Goal: Task Accomplishment & Management: Manage account settings

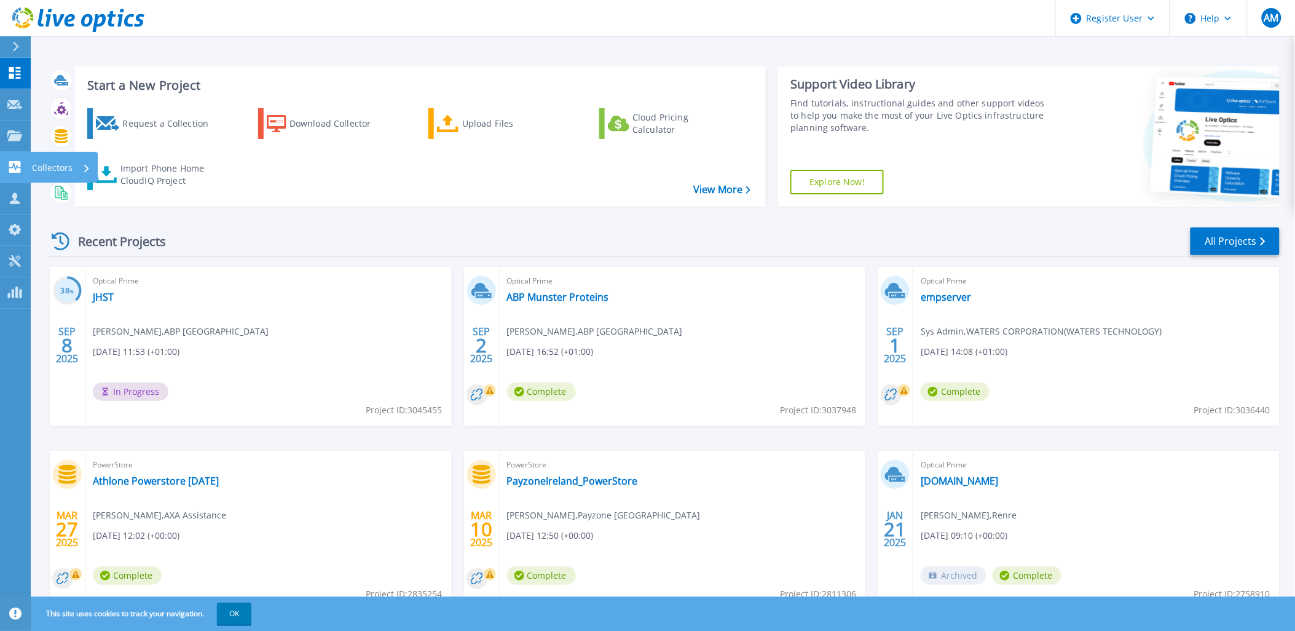
click at [19, 166] on icon at bounding box center [15, 167] width 12 height 12
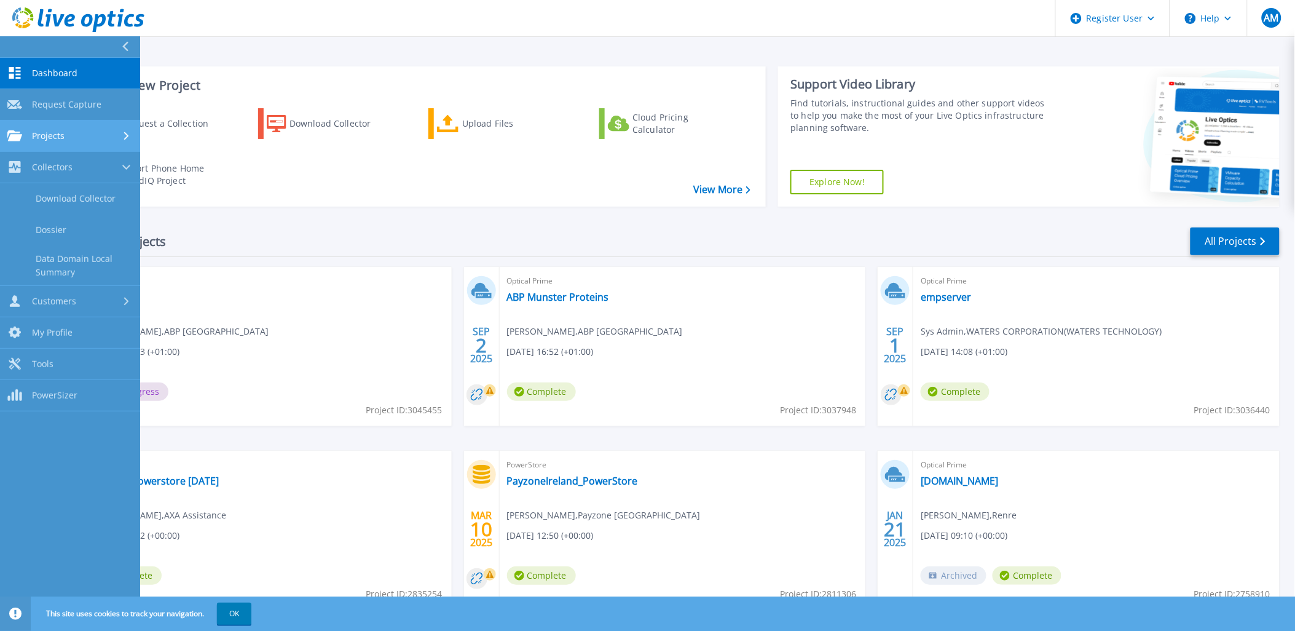
click at [70, 136] on div "Projects" at bounding box center [69, 135] width 125 height 11
click at [89, 170] on link "Search Projects" at bounding box center [70, 167] width 140 height 31
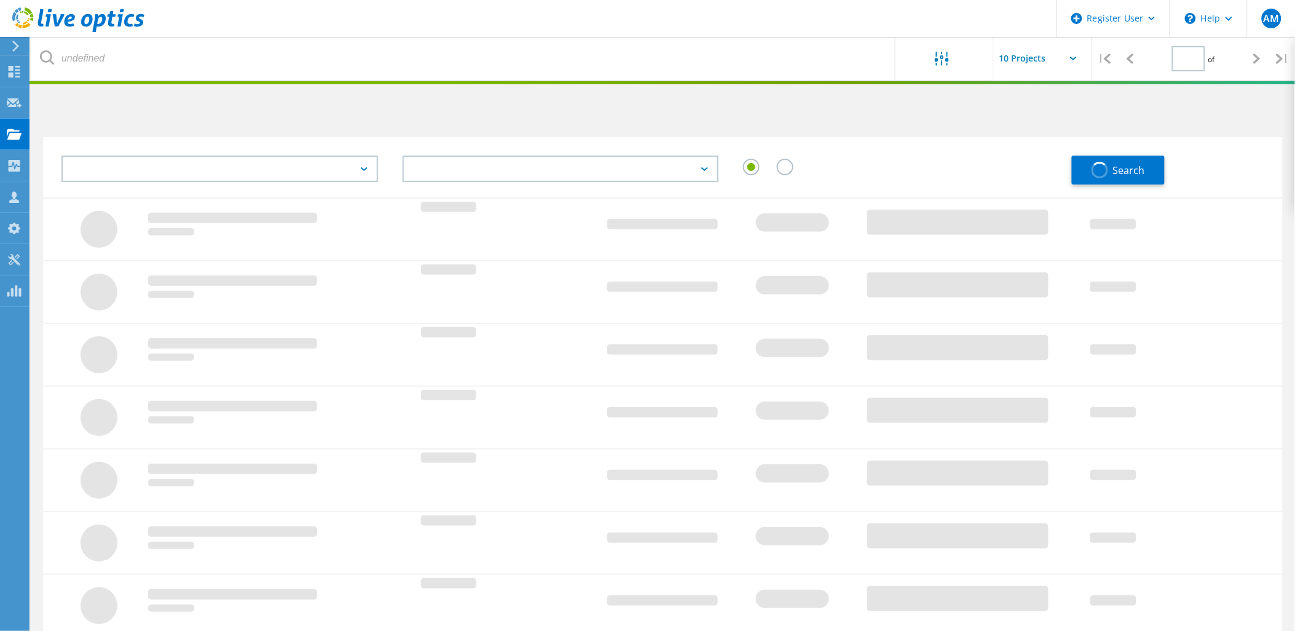
type input "1"
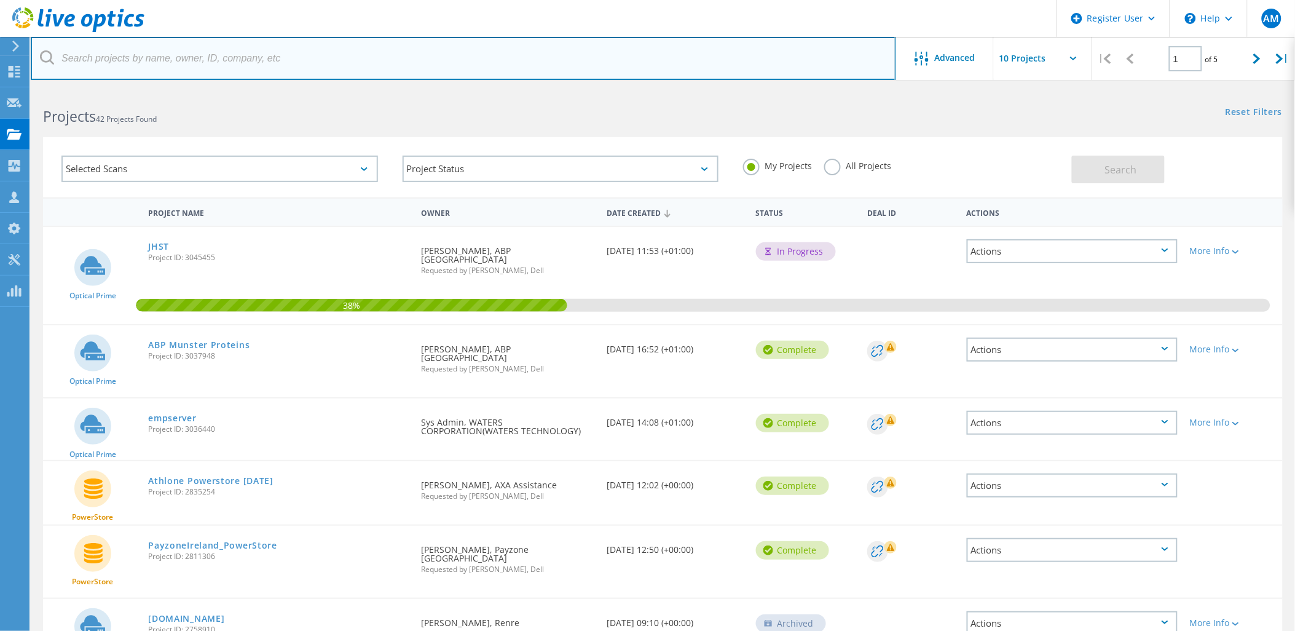
click at [186, 61] on input "text" at bounding box center [464, 58] width 866 height 43
paste input "abpireland.com"
type input "abpireland.com"
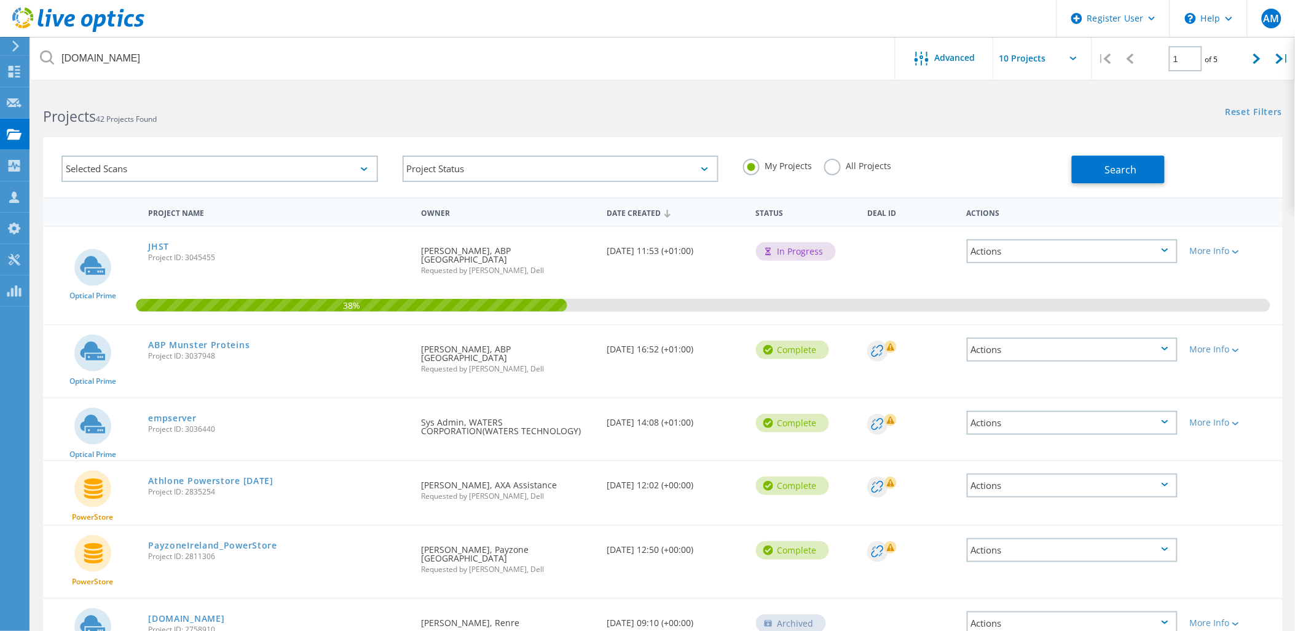
drag, startPoint x: 838, startPoint y: 168, endPoint x: 894, endPoint y: 174, distance: 56.2
click at [840, 168] on label "All Projects" at bounding box center [857, 165] width 67 height 12
click at [0, 0] on input "All Projects" at bounding box center [0, 0] width 0 height 0
click at [1073, 171] on button "Search" at bounding box center [1118, 170] width 93 height 28
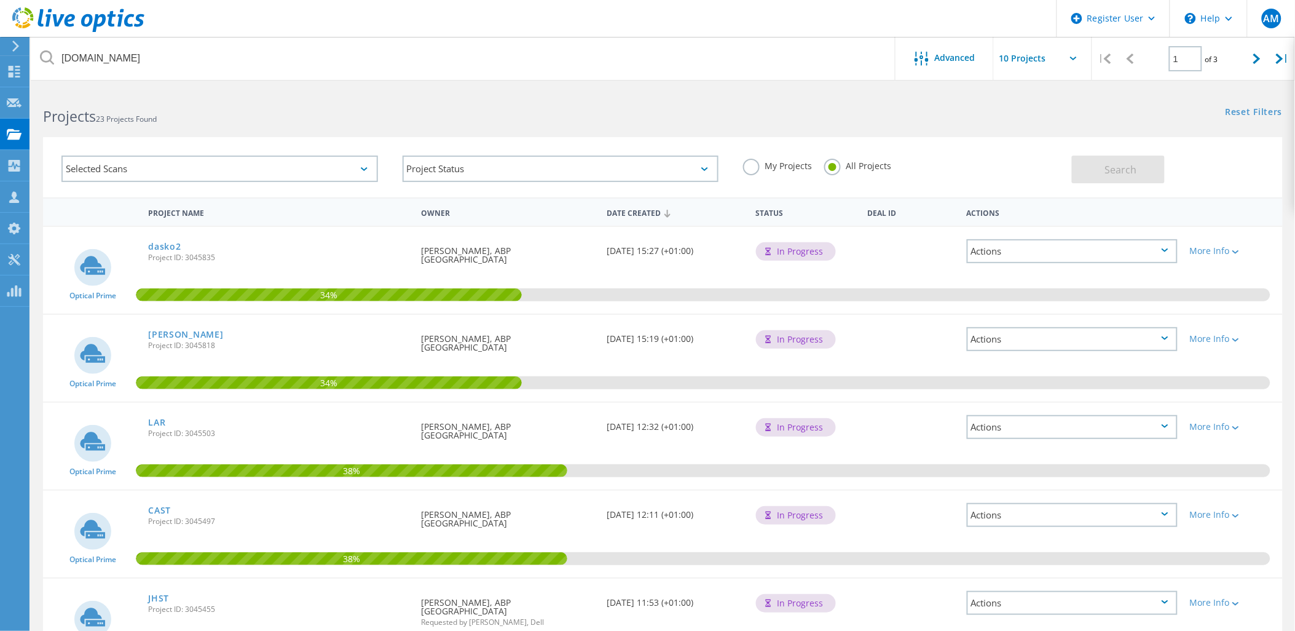
scroll to position [273, 0]
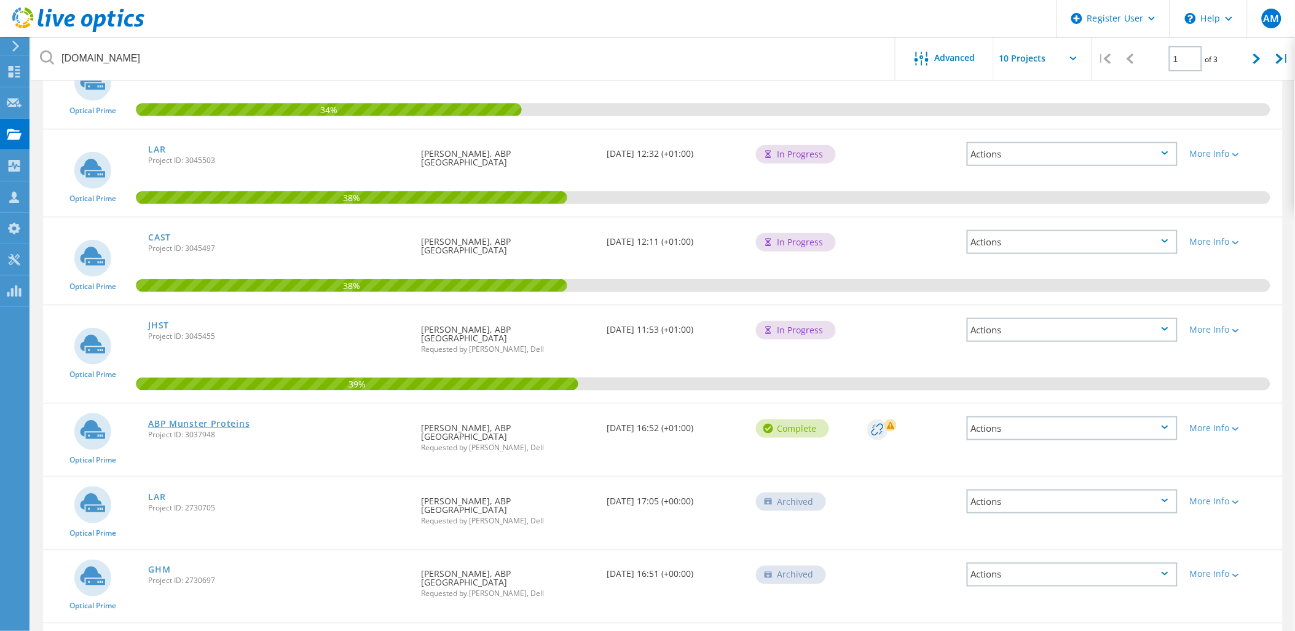
click at [170, 419] on link "ABP Munster Proteins" at bounding box center [198, 423] width 101 height 9
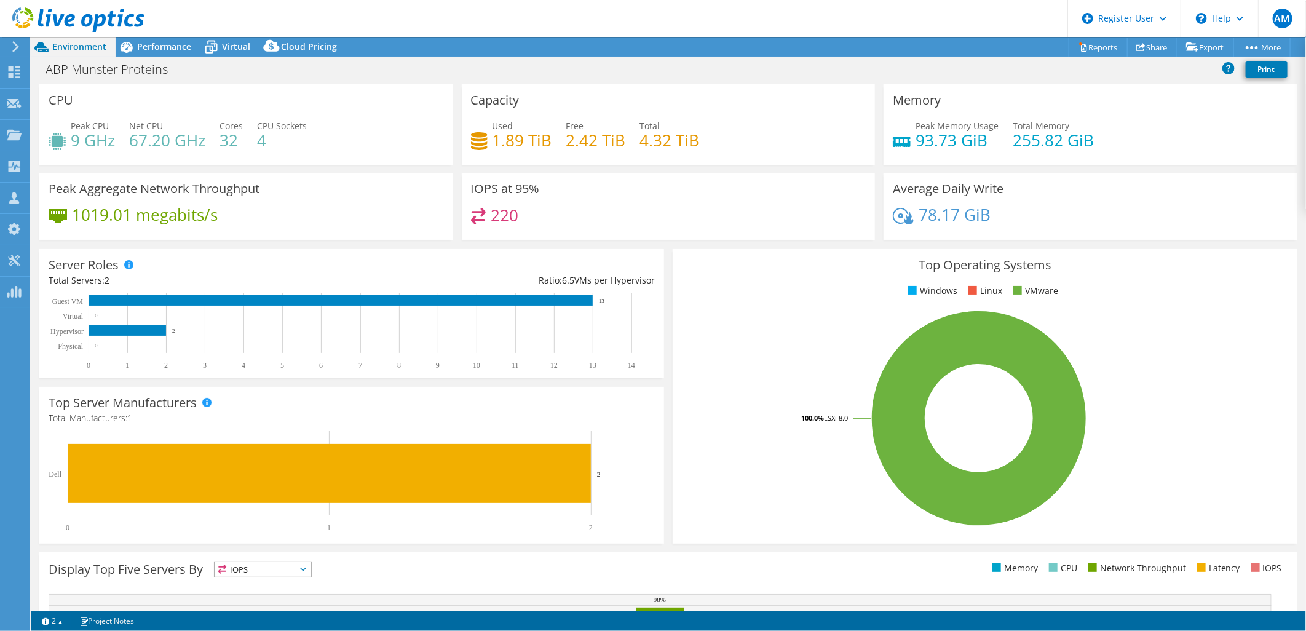
select select "USD"
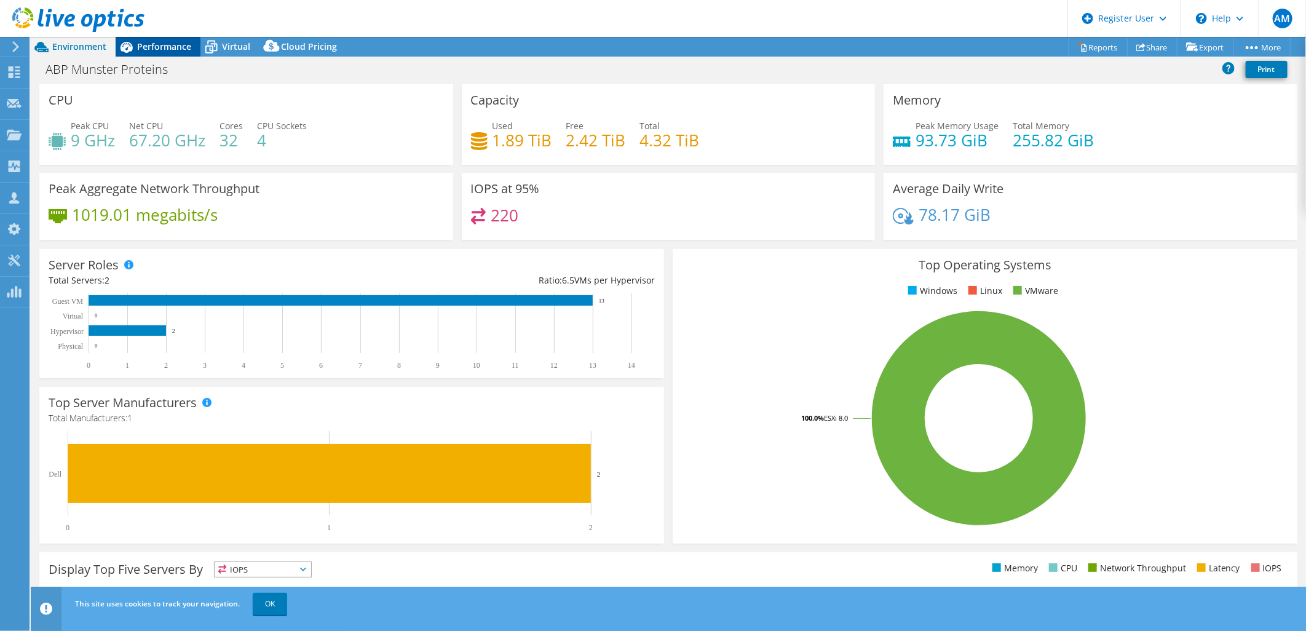
drag, startPoint x: 154, startPoint y: 50, endPoint x: 165, endPoint y: 55, distance: 11.8
click at [155, 50] on span "Performance" at bounding box center [164, 47] width 54 height 12
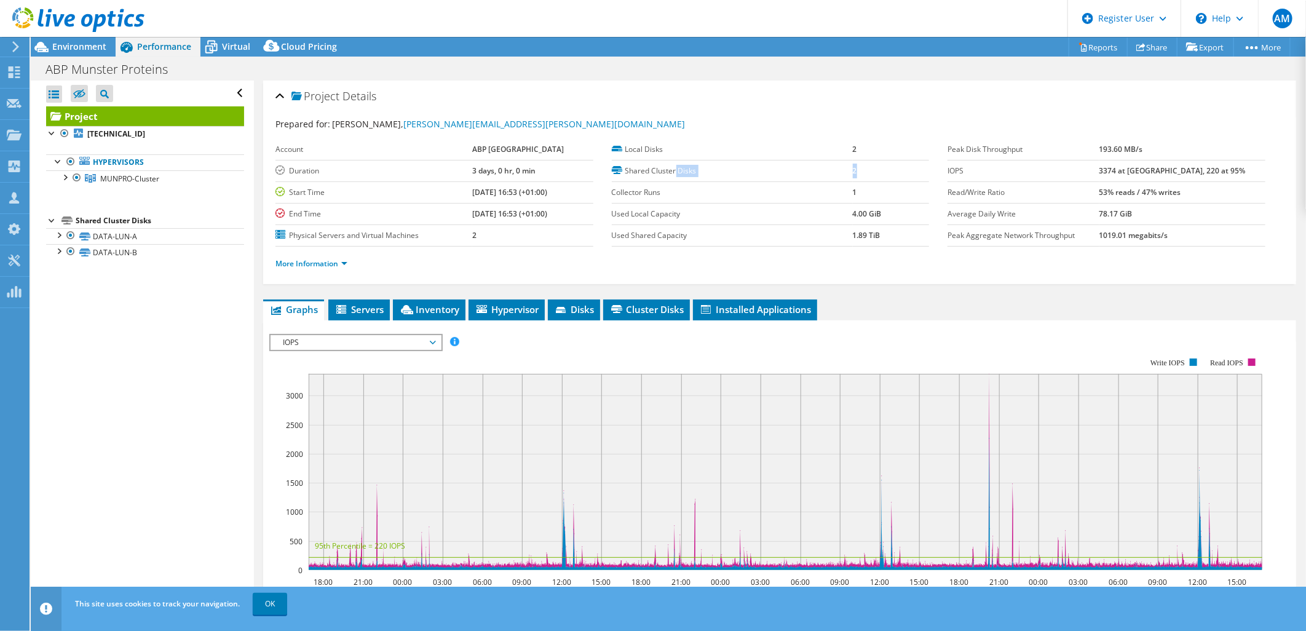
drag, startPoint x: 818, startPoint y: 169, endPoint x: 672, endPoint y: 167, distance: 146.3
click at [672, 167] on tr "Shared Cluster Disks 2" at bounding box center [771, 171] width 318 height 22
click at [68, 176] on div at bounding box center [64, 176] width 12 height 12
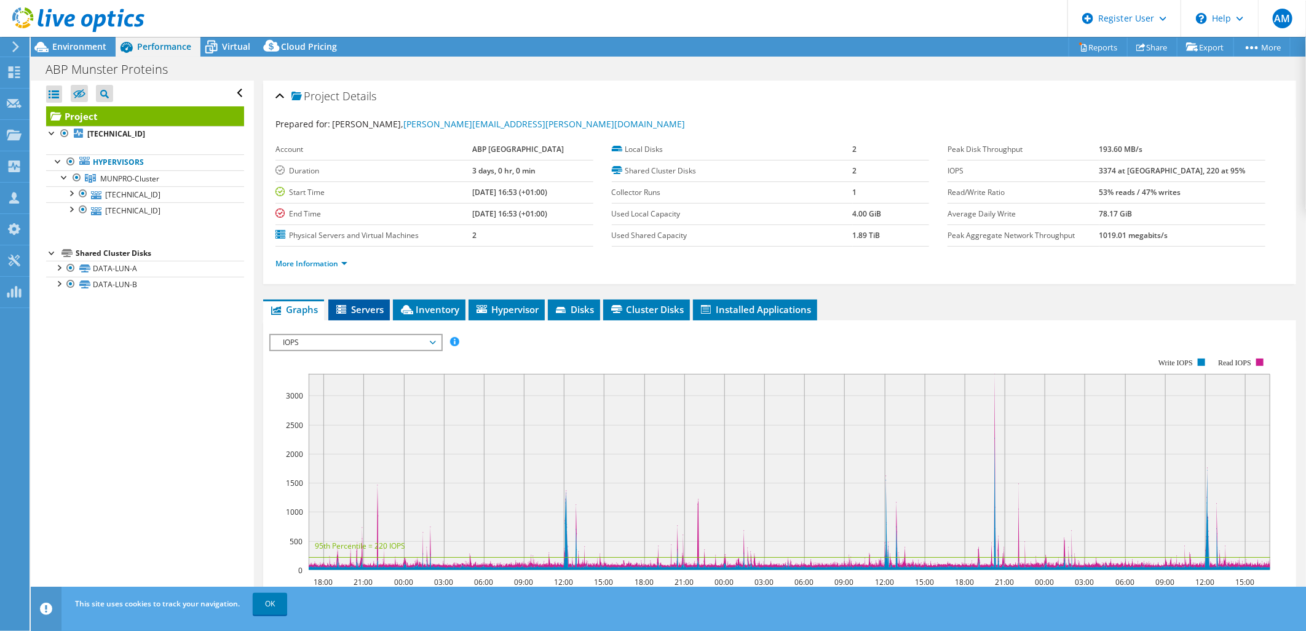
click at [375, 305] on span "Servers" at bounding box center [358, 309] width 49 height 12
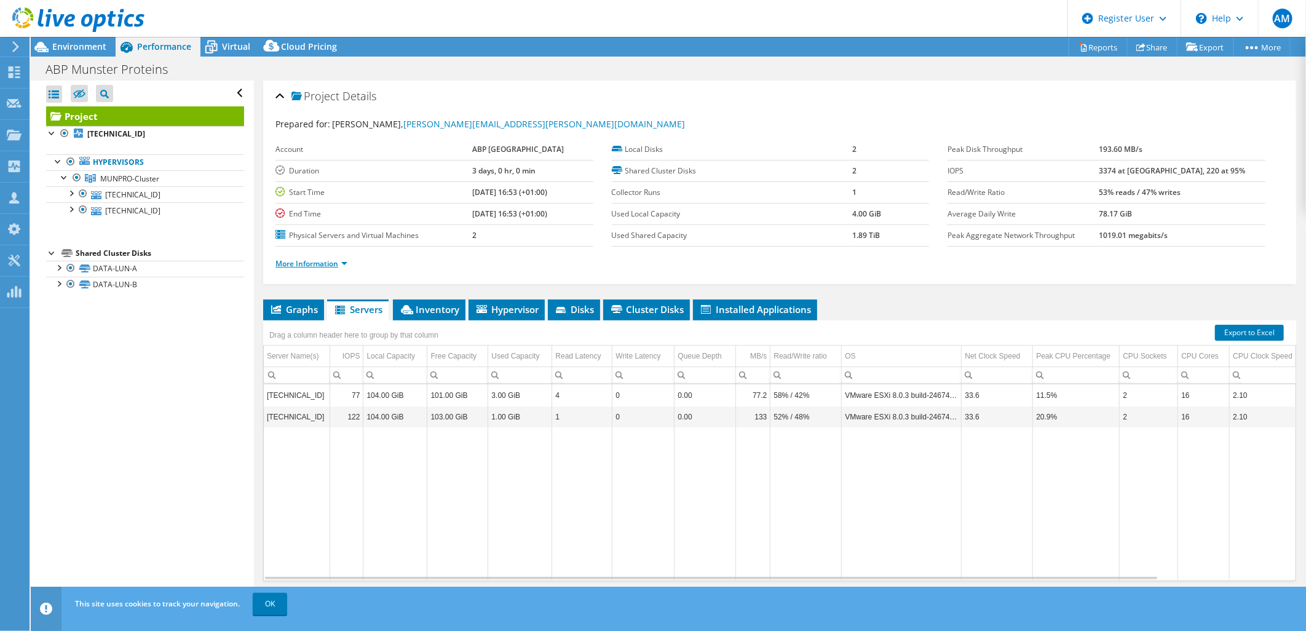
click at [306, 263] on link "More Information" at bounding box center [311, 263] width 72 height 10
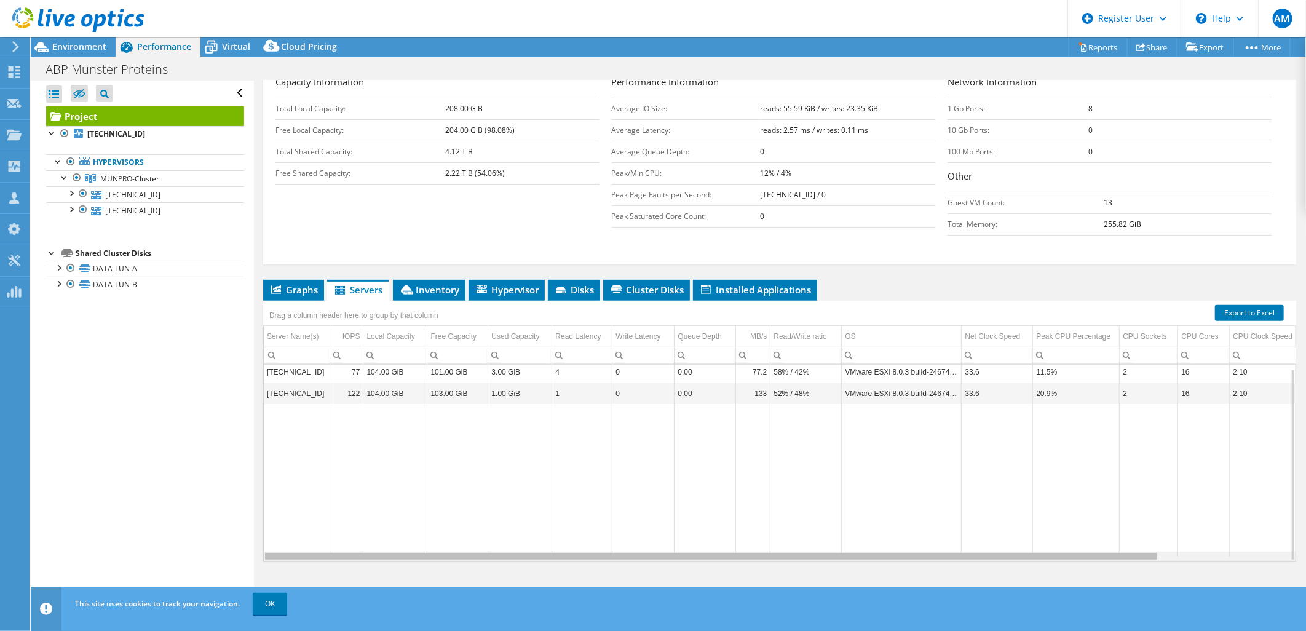
drag, startPoint x: 722, startPoint y: 556, endPoint x: 523, endPoint y: 353, distance: 285.2
click at [625, 560] on body "AM Dell User Aileen Mcloughlin Aileen.Dunning@dell.com Dell My Profile Log Out …" at bounding box center [653, 315] width 1306 height 631
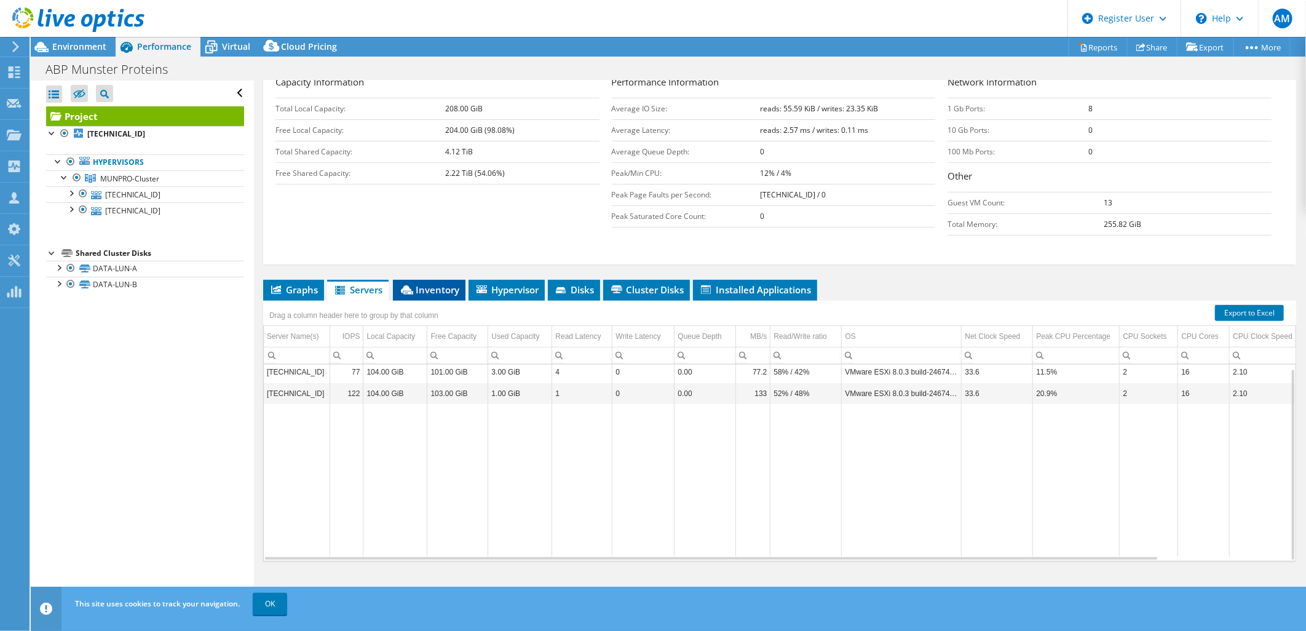
click at [432, 291] on span "Inventory" at bounding box center [429, 289] width 60 height 12
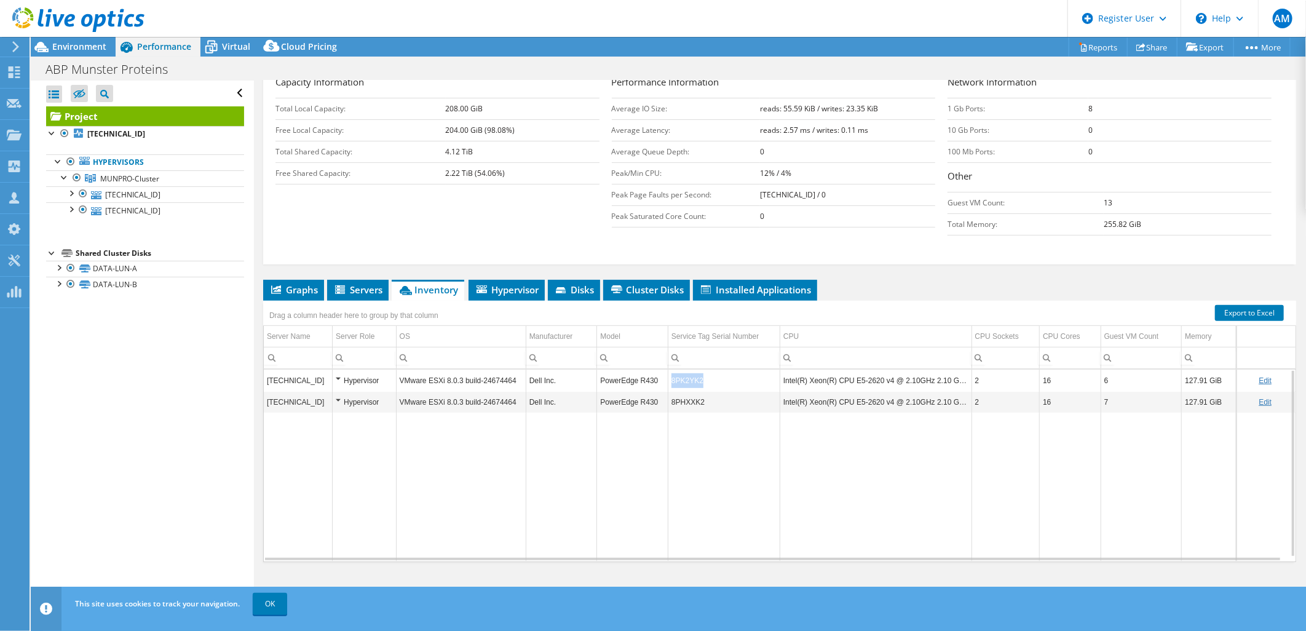
drag, startPoint x: 711, startPoint y: 383, endPoint x: 669, endPoint y: 386, distance: 42.5
click at [669, 386] on td "8PK2YK2" at bounding box center [724, 380] width 112 height 22
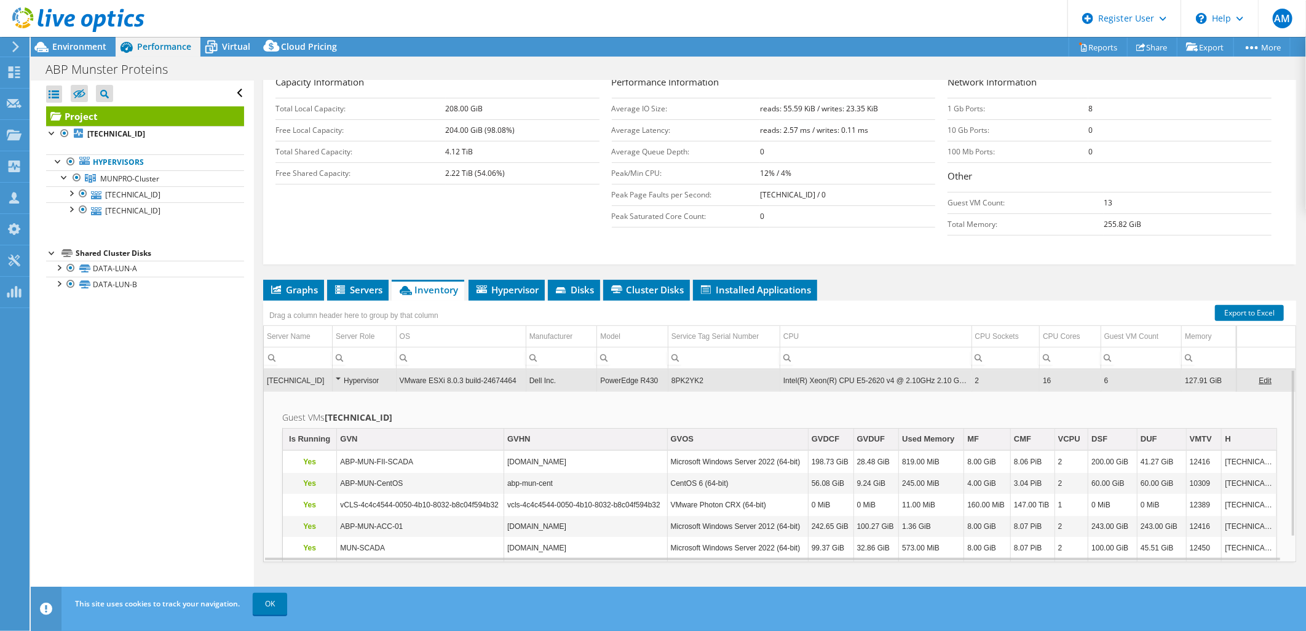
drag, startPoint x: 681, startPoint y: 379, endPoint x: 695, endPoint y: 387, distance: 15.7
click at [695, 387] on td "8PK2YK2" at bounding box center [724, 380] width 112 height 22
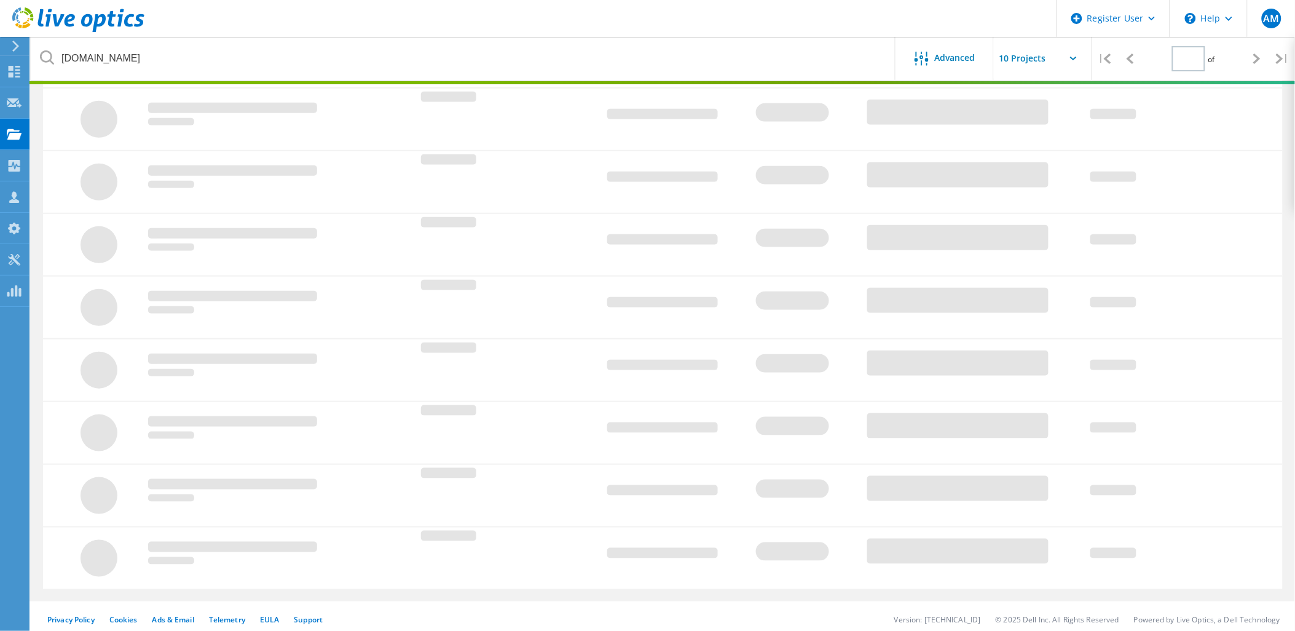
scroll to position [34, 0]
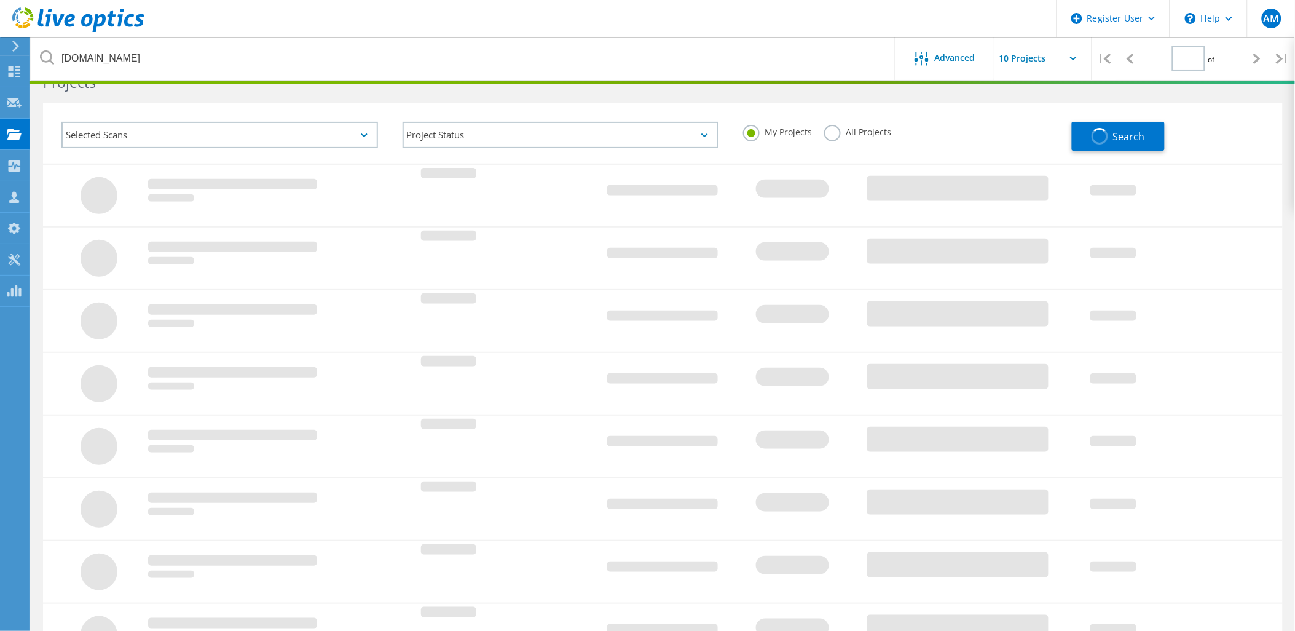
type input "1"
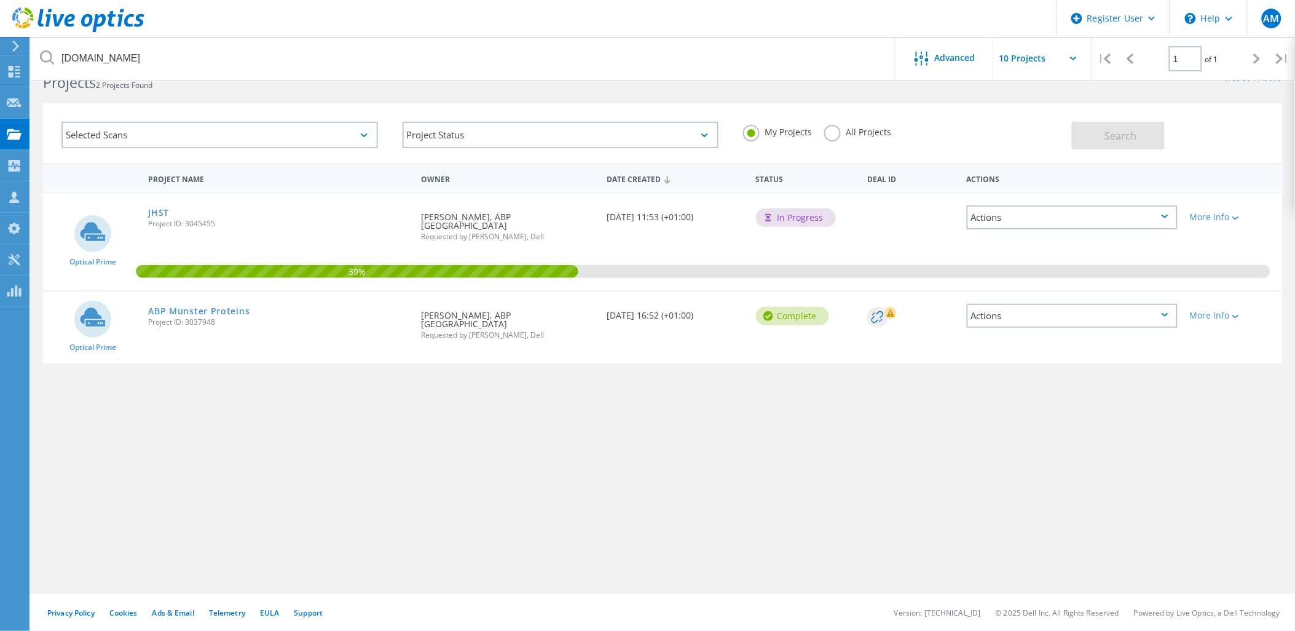
scroll to position [0, 0]
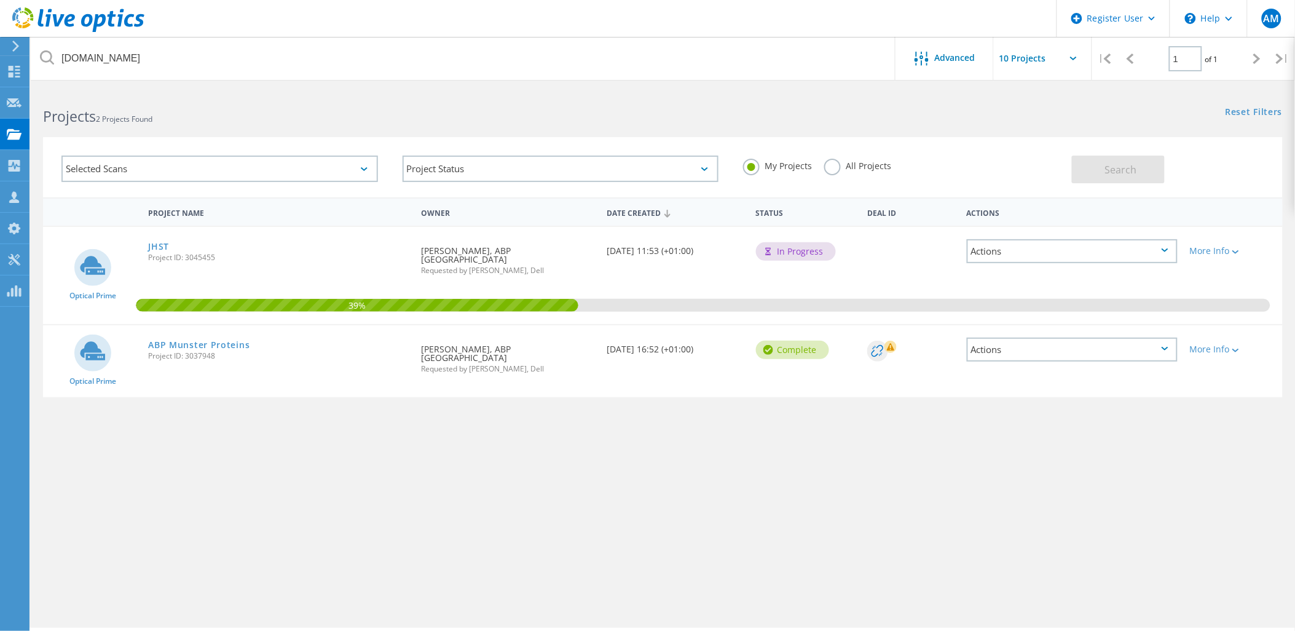
click at [850, 162] on label "All Projects" at bounding box center [857, 165] width 67 height 12
click at [0, 0] on input "All Projects" at bounding box center [0, 0] width 0 height 0
click at [1131, 170] on span "Search" at bounding box center [1121, 170] width 32 height 14
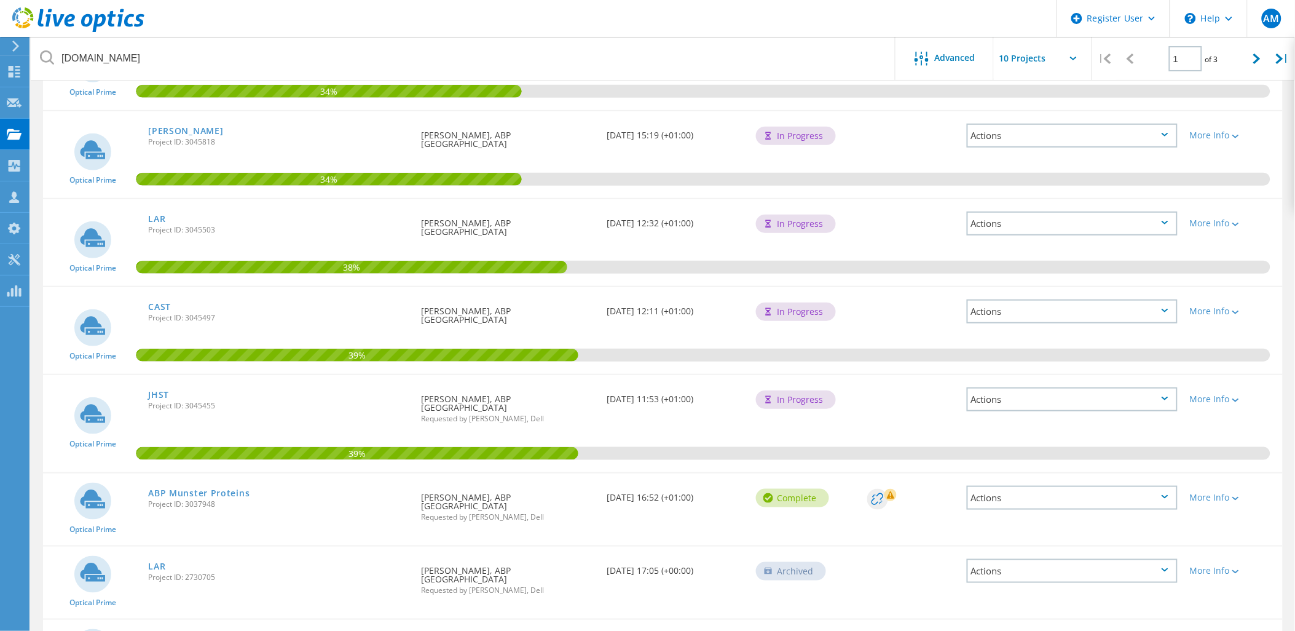
scroll to position [273, 0]
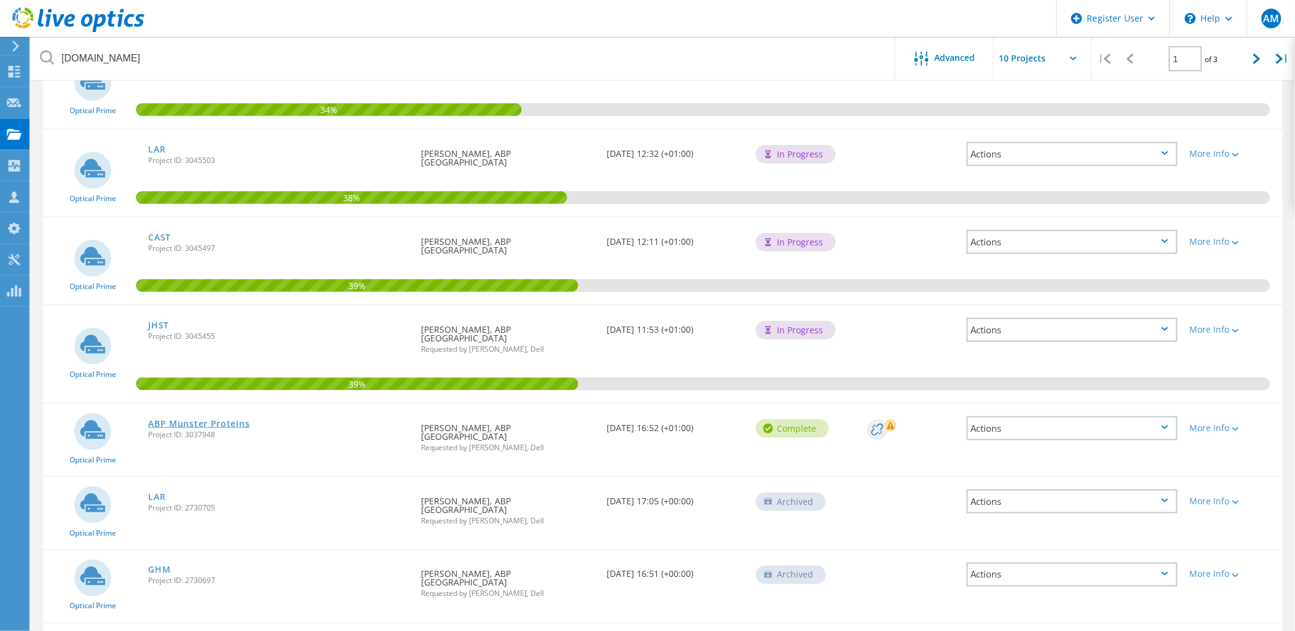
click at [194, 419] on link "ABP Munster Proteins" at bounding box center [198, 423] width 101 height 9
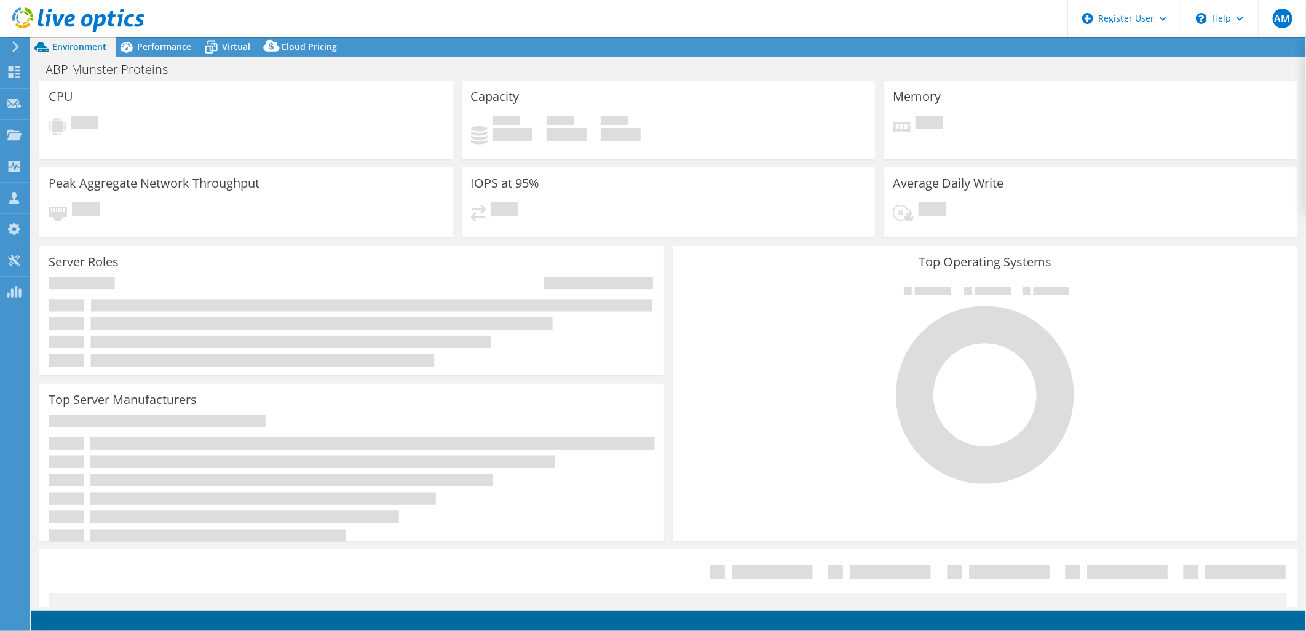
select select "EUFrankfurt"
select select "EUR"
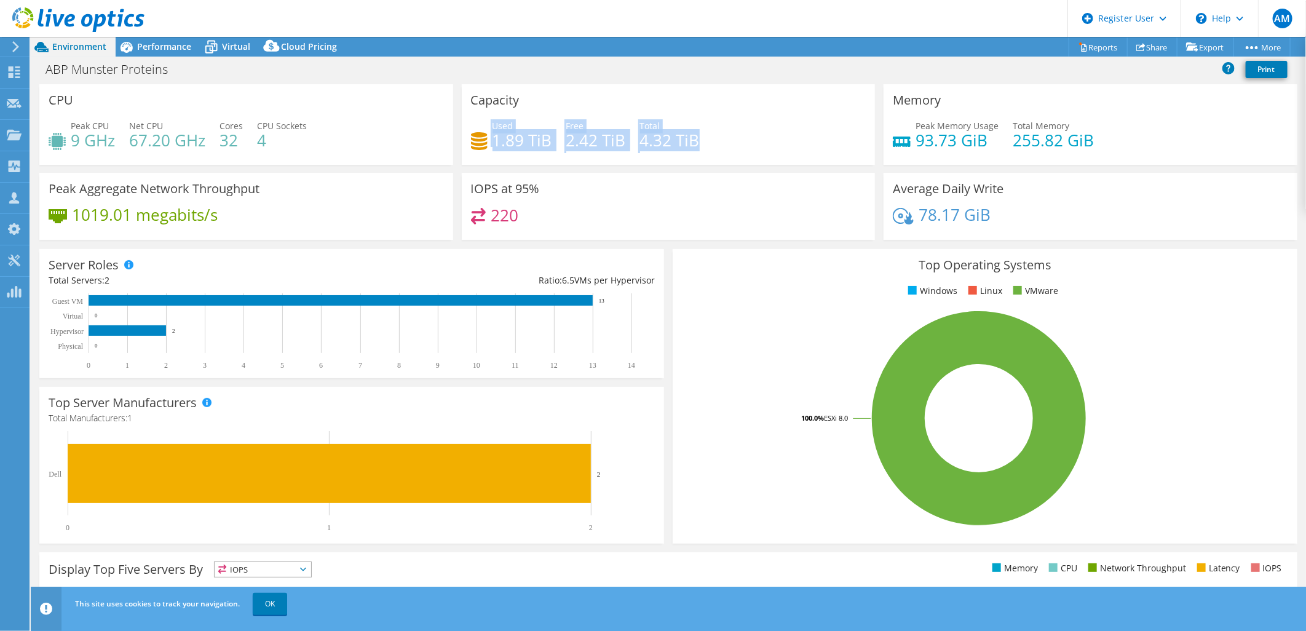
drag, startPoint x: 702, startPoint y: 140, endPoint x: 467, endPoint y: 127, distance: 235.2
click at [466, 127] on div "Capacity Used 1.89 TiB Free 2.42 TiB Total 4.32 TiB" at bounding box center [669, 124] width 414 height 81
click at [1275, 17] on span "AM" at bounding box center [1283, 19] width 20 height 20
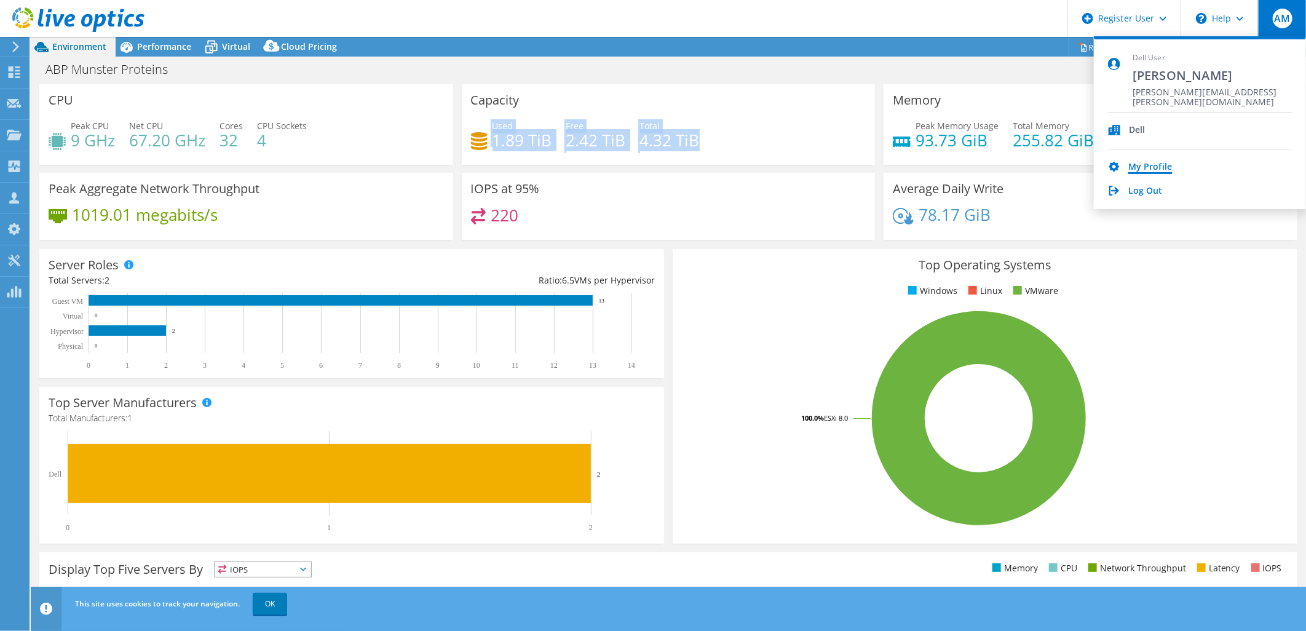
click at [1152, 164] on link "My Profile" at bounding box center [1150, 168] width 44 height 12
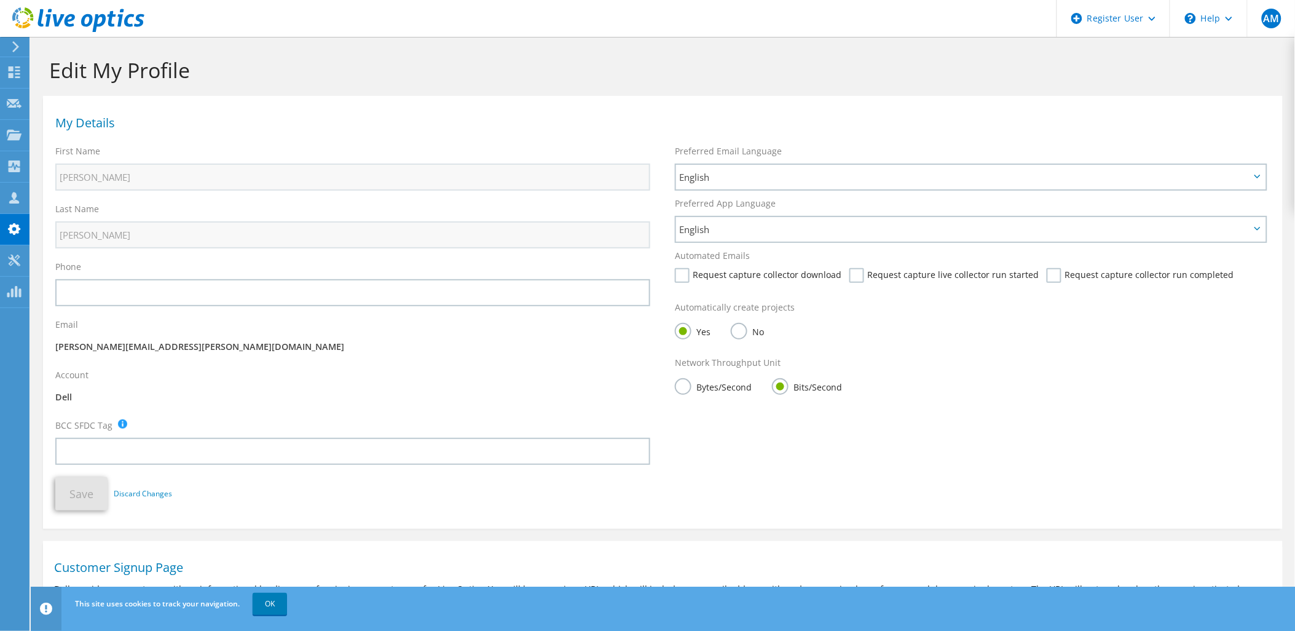
click at [701, 393] on label "Bytes/Second" at bounding box center [713, 385] width 77 height 15
click at [0, 0] on input "Bytes/Second" at bounding box center [0, 0] width 0 height 0
click at [71, 496] on button "Save" at bounding box center [81, 493] width 52 height 33
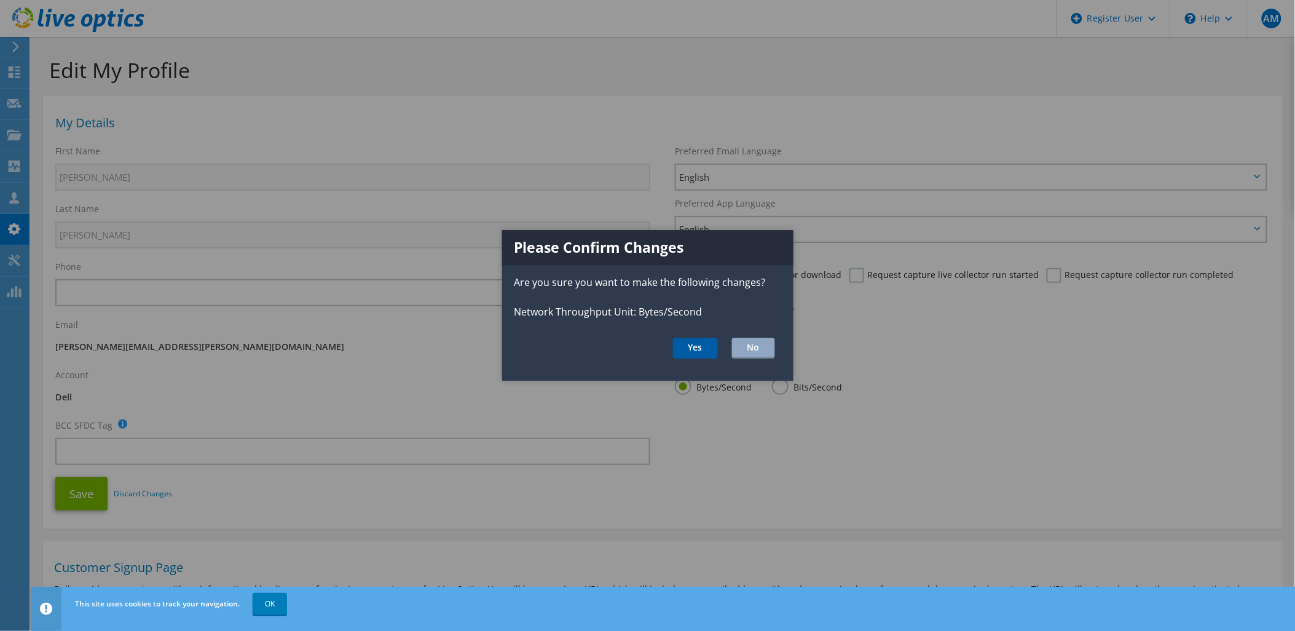
click at [685, 345] on button "Yes" at bounding box center [695, 348] width 45 height 21
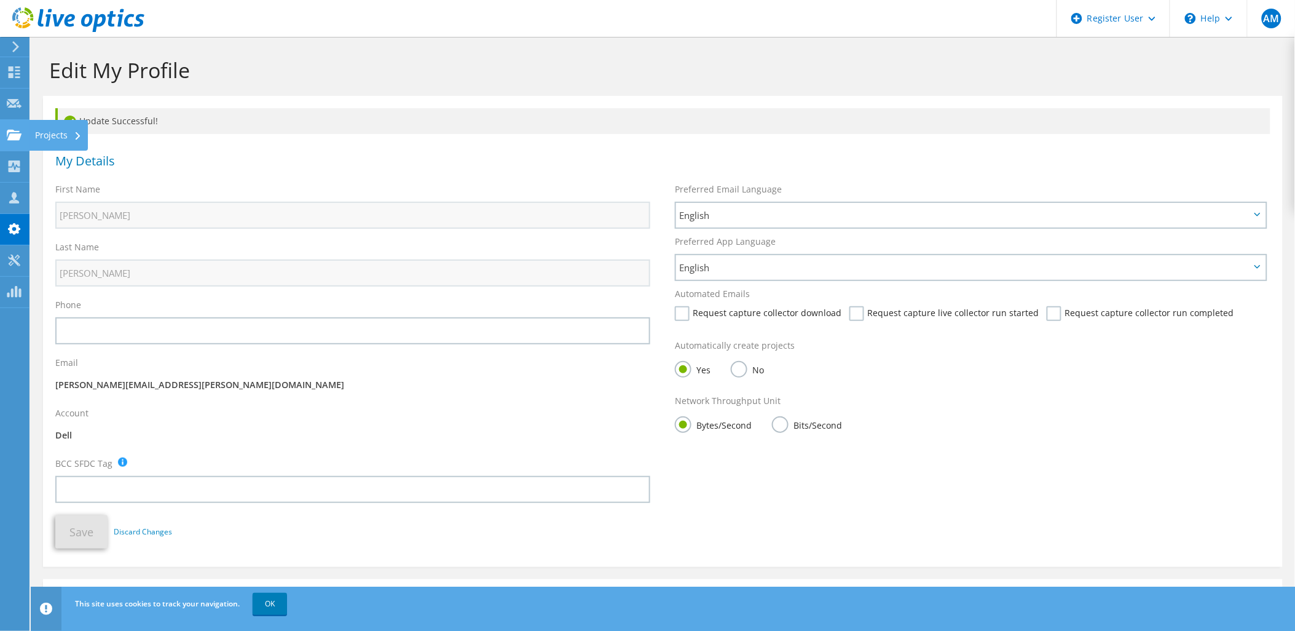
click at [20, 139] on icon at bounding box center [14, 135] width 15 height 12
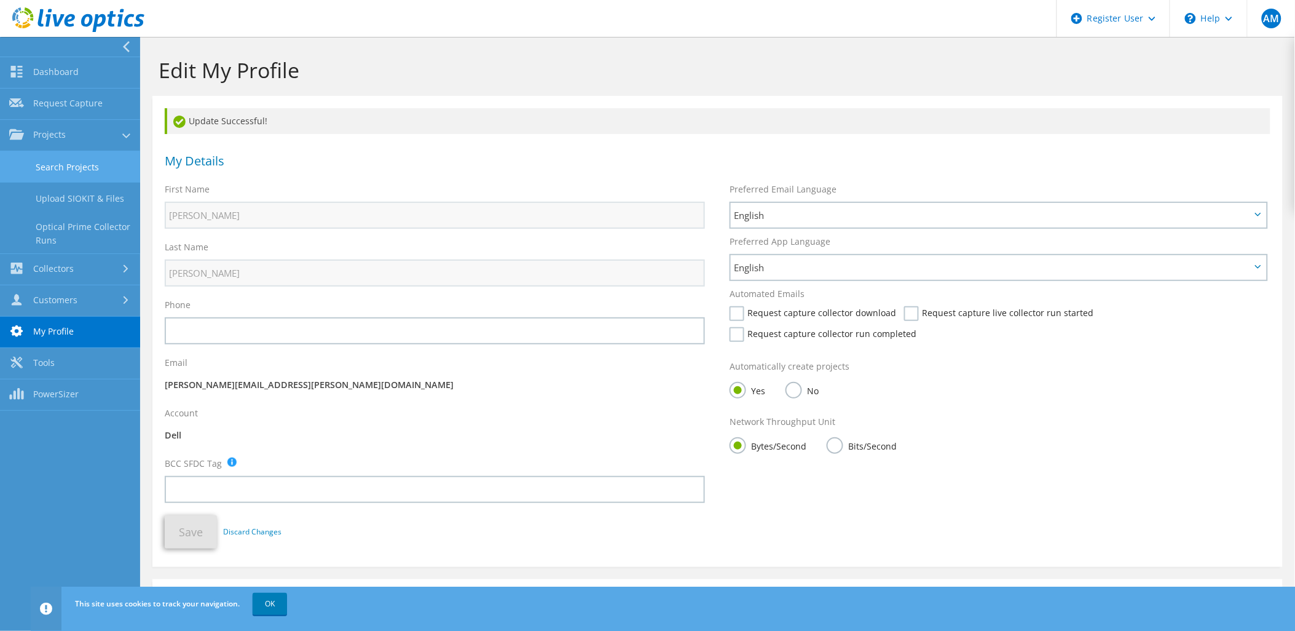
click at [92, 168] on link "Search Projects" at bounding box center [70, 166] width 140 height 31
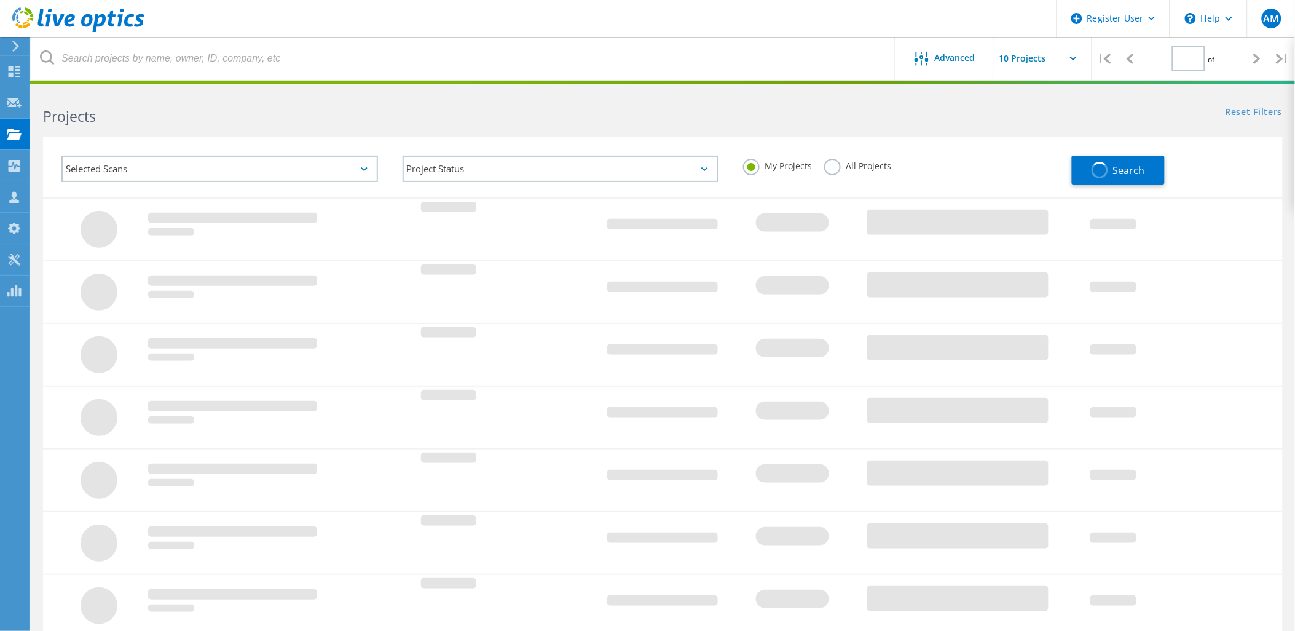
type input "1"
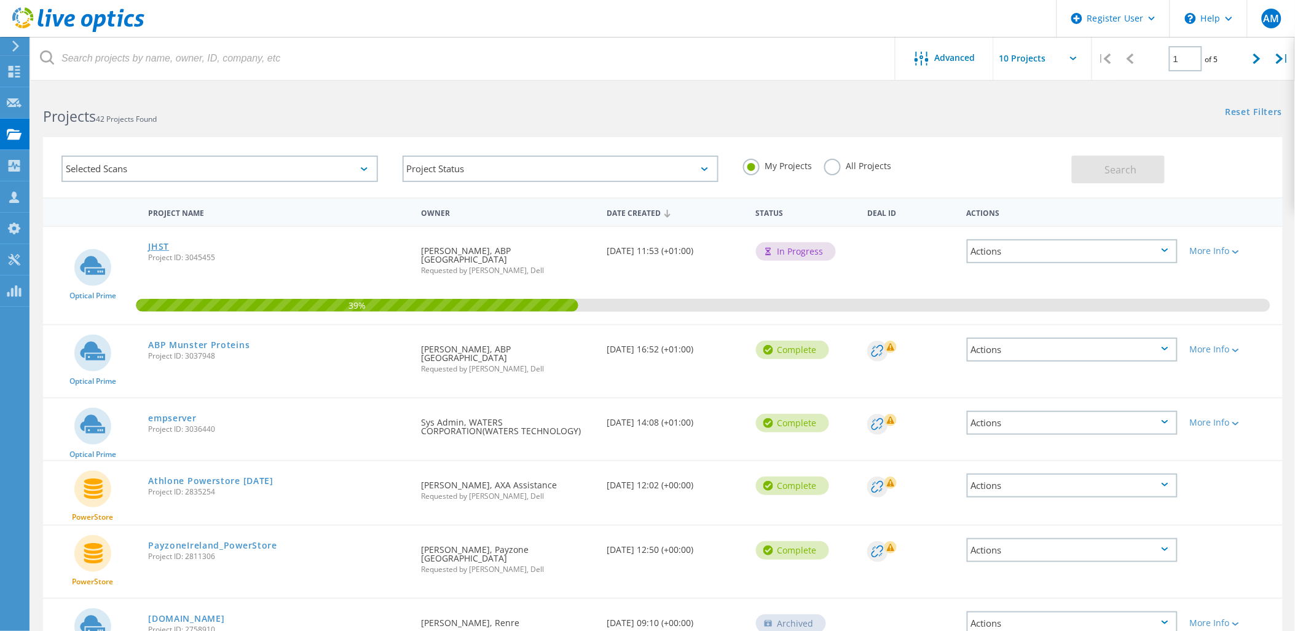
click at [156, 247] on link "JHST" at bounding box center [158, 246] width 21 height 9
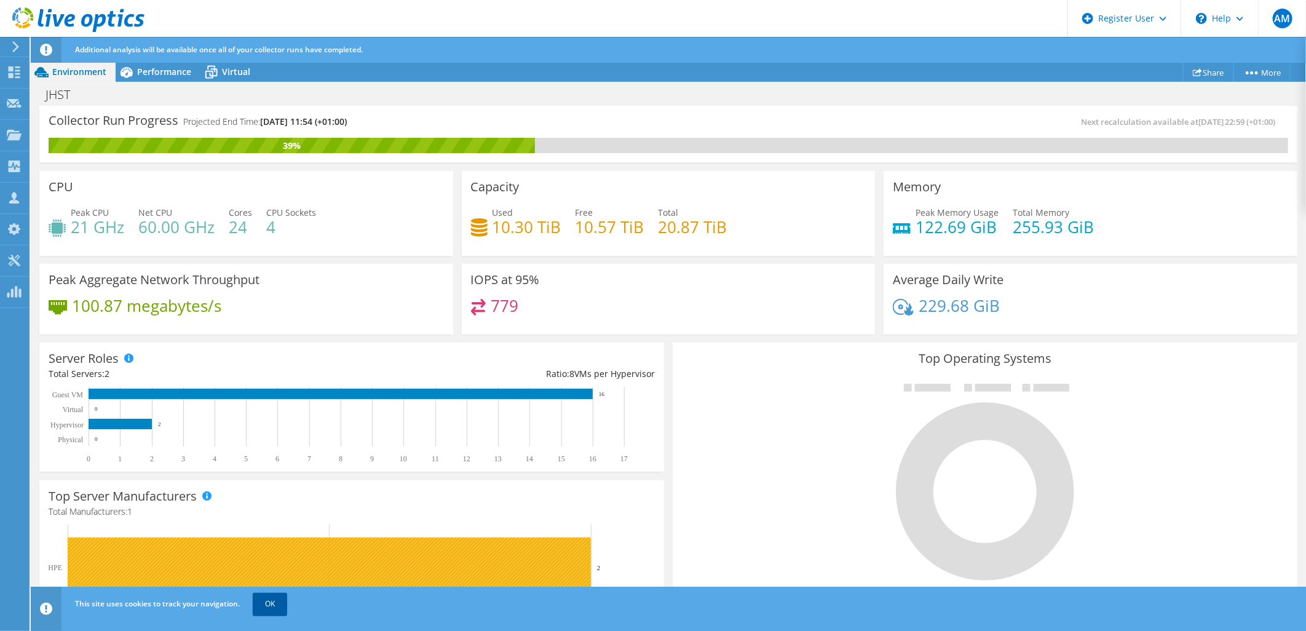
click at [272, 603] on link "OK" at bounding box center [270, 604] width 34 height 22
